Goal: Find contact information: Find contact information

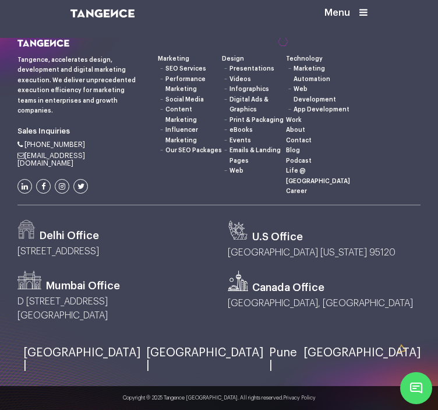
scroll to position [2125, 0]
drag, startPoint x: 151, startPoint y: 101, endPoint x: 91, endPoint y: 103, distance: 60.1
click at [91, 141] on li "[PHONE_NUMBER]" at bounding box center [78, 145] width 123 height 8
copy span "[PHONE_NUMBER]"
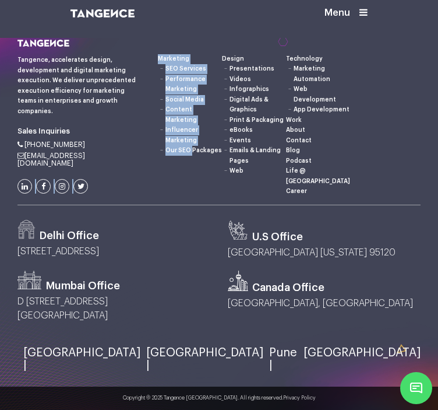
drag, startPoint x: 168, startPoint y: 120, endPoint x: 82, endPoint y: 125, distance: 87.0
click at [82, 125] on div "Sales Inquiries Marketing Design" at bounding box center [219, 123] width 421 height 166
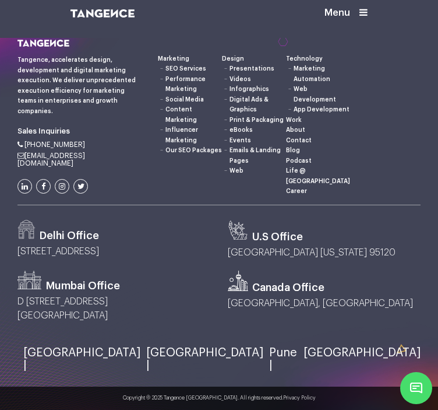
click at [66, 122] on div "Sales Inquiries" at bounding box center [79, 123] width 140 height 166
drag, startPoint x: 61, startPoint y: 122, endPoint x: 154, endPoint y: 123, distance: 93.3
click at [154, 123] on div "Sales Inquiries Marketing Web" at bounding box center [219, 206] width 438 height 332
copy link "[EMAIL_ADDRESS][DOMAIN_NAME]"
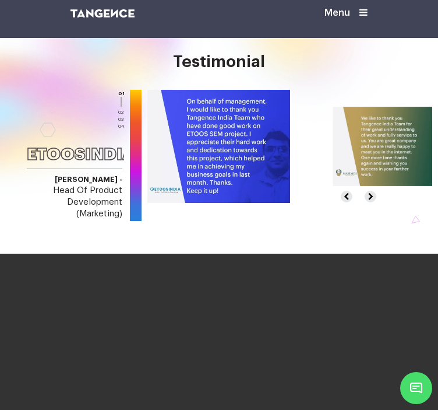
scroll to position [0, 0]
